Goal: Task Accomplishment & Management: Manage account settings

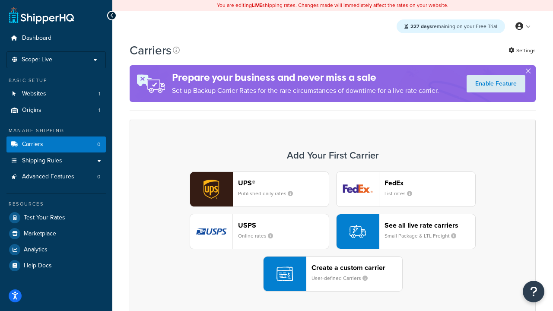
click at [333, 232] on div "UPS® Published daily rates FedEx List rates USPS Online rates See all live rate…" at bounding box center [333, 232] width 388 height 120
click at [430, 183] on header "FedEx" at bounding box center [430, 183] width 91 height 8
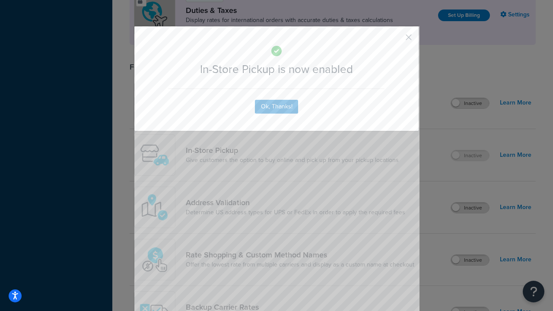
click at [396, 40] on button "button" at bounding box center [396, 40] width 2 height 2
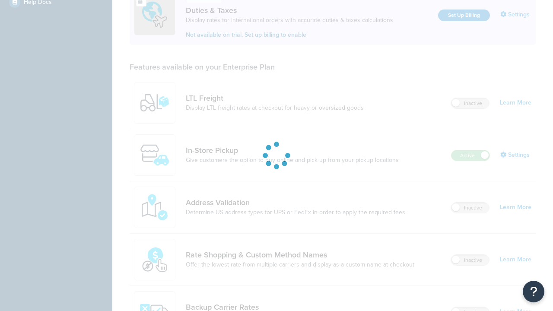
scroll to position [264, 0]
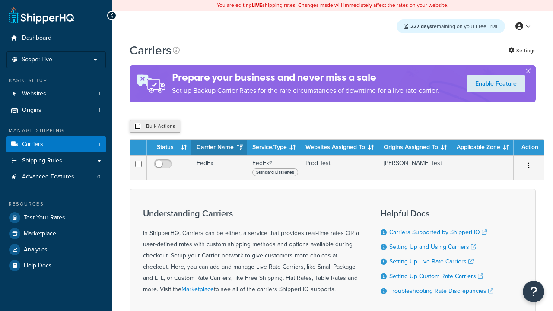
click at [137, 127] on input "checkbox" at bounding box center [137, 126] width 6 height 6
checkbox input "true"
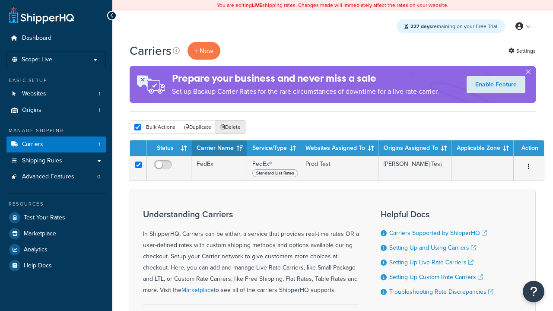
click at [230, 127] on button "Delete" at bounding box center [231, 127] width 30 height 13
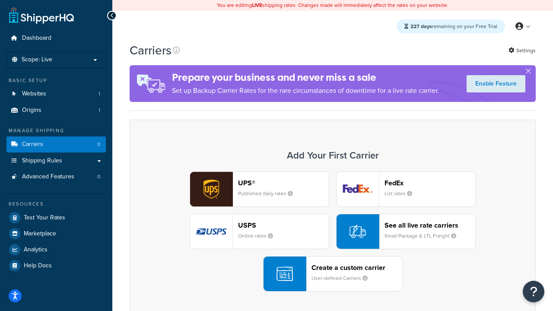
click at [333, 232] on div "UPS® Published daily rates FedEx List rates USPS Online rates See all live rate…" at bounding box center [333, 232] width 388 height 120
click at [333, 274] on div "Create a custom carrier User-defined Carriers" at bounding box center [357, 274] width 91 height 21
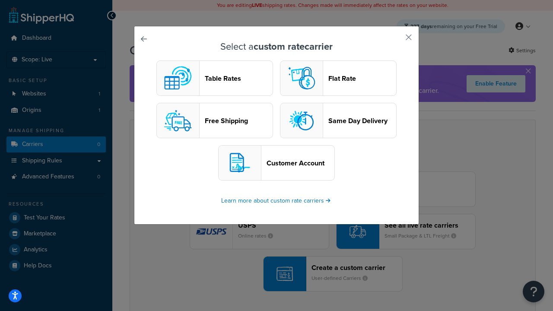
click at [215, 78] on header "Table Rates" at bounding box center [239, 78] width 68 height 8
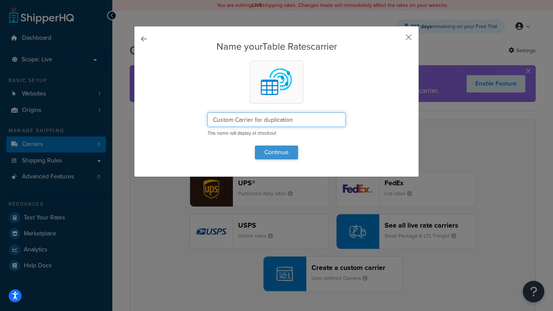
type input "Custom Carrier for duplication"
click at [277, 152] on button "Continue" at bounding box center [276, 153] width 43 height 14
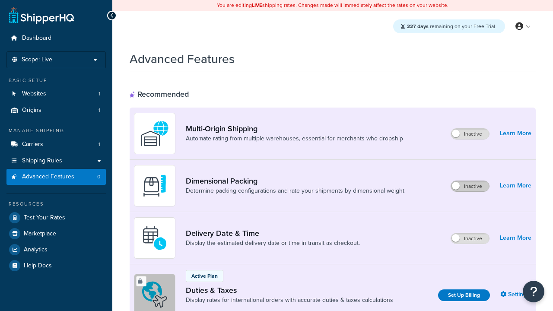
click at [471, 186] on label "Inactive" at bounding box center [470, 186] width 38 height 10
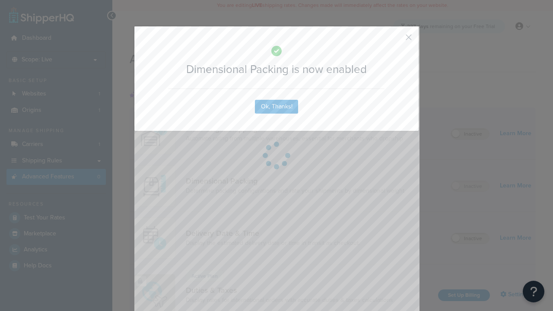
click at [396, 39] on button "button" at bounding box center [396, 40] width 2 height 2
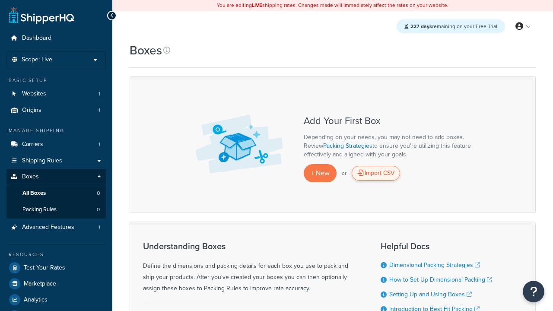
click at [376, 173] on div "Import CSV" at bounding box center [376, 173] width 48 height 15
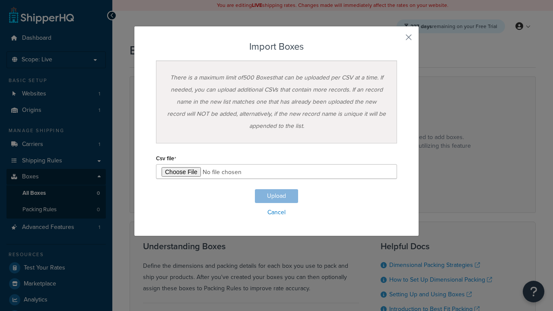
click at [277, 47] on h3 "Import Boxes" at bounding box center [276, 46] width 241 height 10
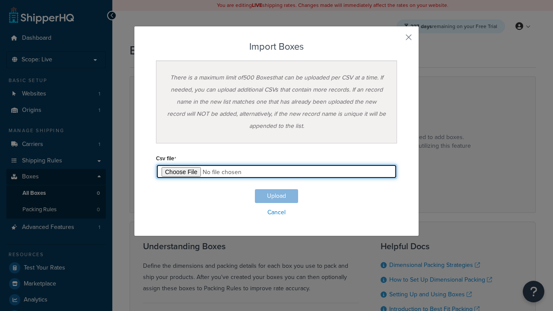
click at [277, 172] on input "file" at bounding box center [276, 171] width 241 height 15
type input "C:\fakepath\importBoxesFailure.csv"
click at [277, 196] on button "Upload" at bounding box center [276, 196] width 43 height 14
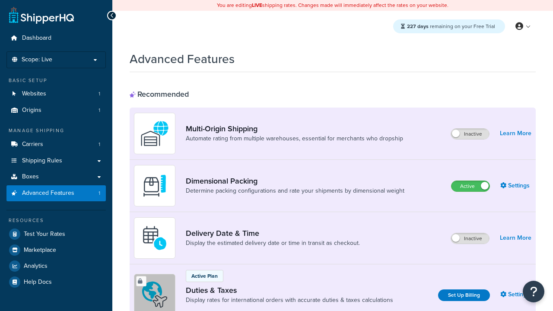
click at [471, 186] on label "Active" at bounding box center [471, 186] width 38 height 10
